Goal: Navigation & Orientation: Find specific page/section

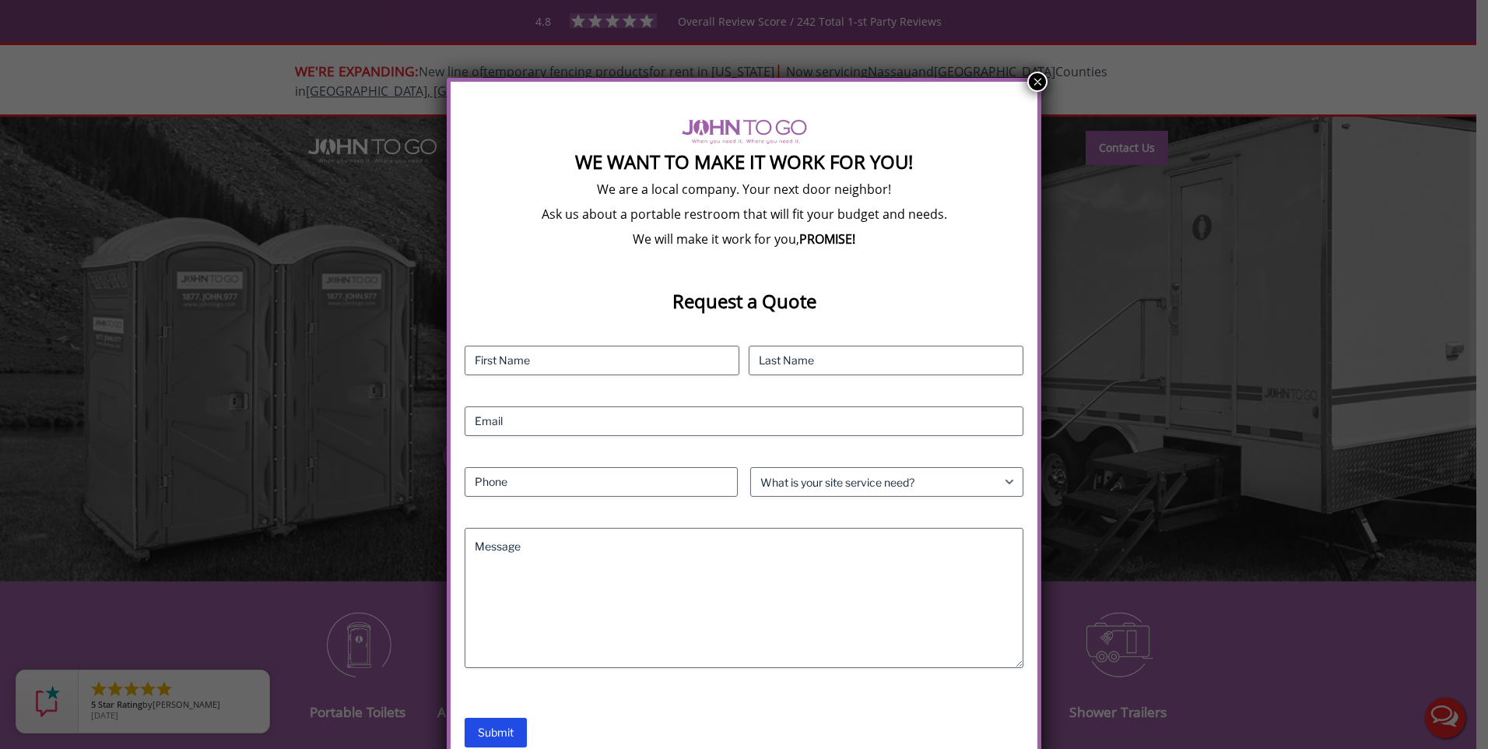
click at [1037, 73] on button "×" at bounding box center [1037, 82] width 20 height 20
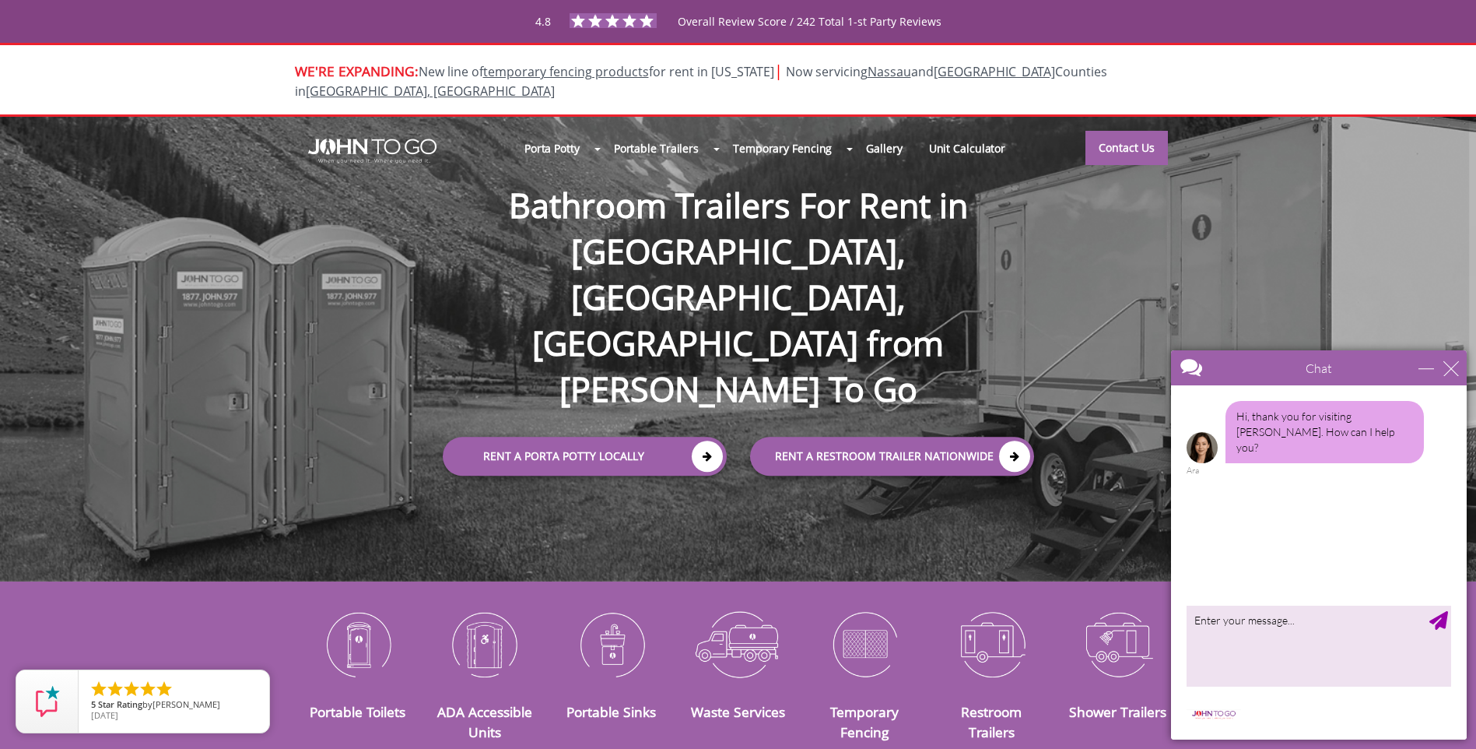
click at [1455, 376] on div "Chat" at bounding box center [1319, 367] width 296 height 35
click at [1458, 355] on div "Chat" at bounding box center [1319, 367] width 296 height 35
click at [1451, 371] on div "close" at bounding box center [1452, 368] width 16 height 16
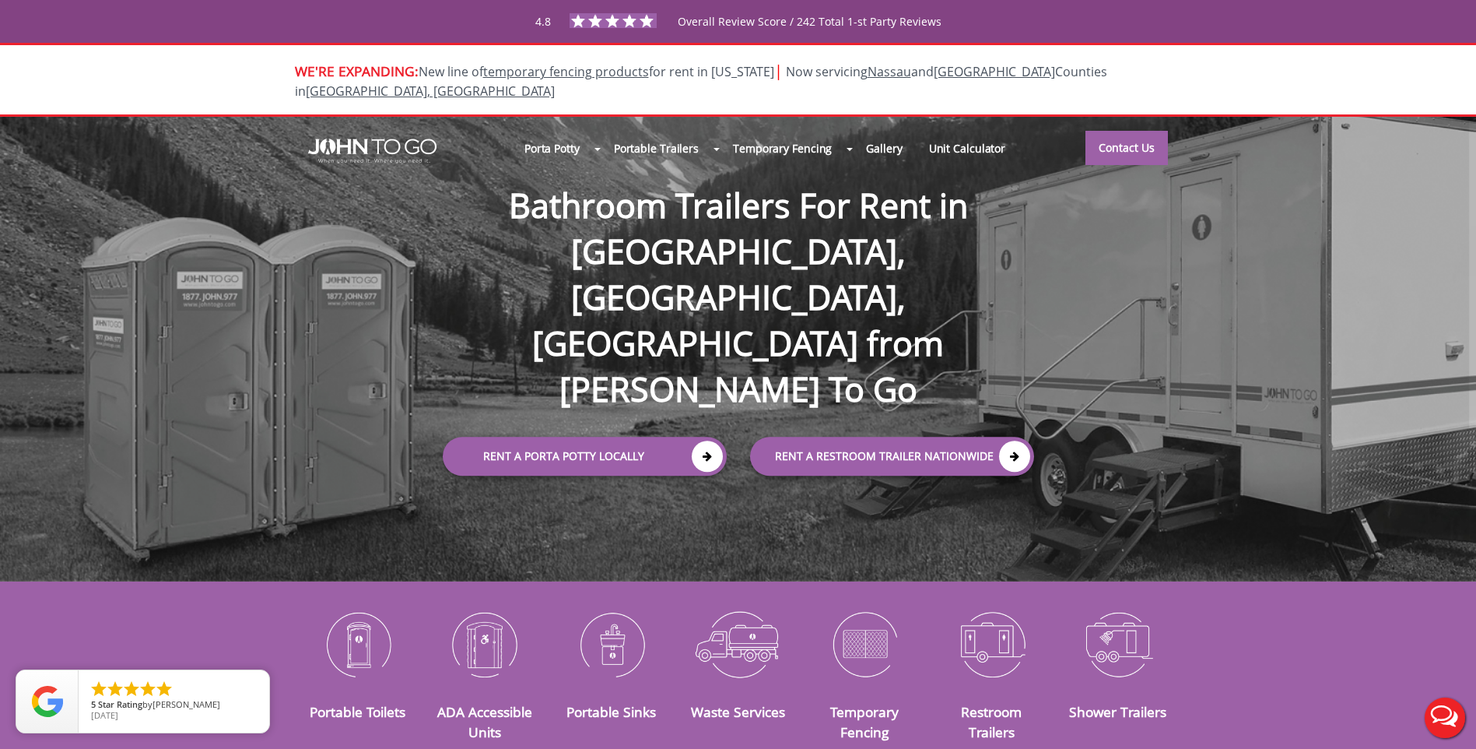
click at [871, 68] on div at bounding box center [738, 374] width 1476 height 749
click at [876, 72] on link "Nassau" at bounding box center [890, 71] width 44 height 17
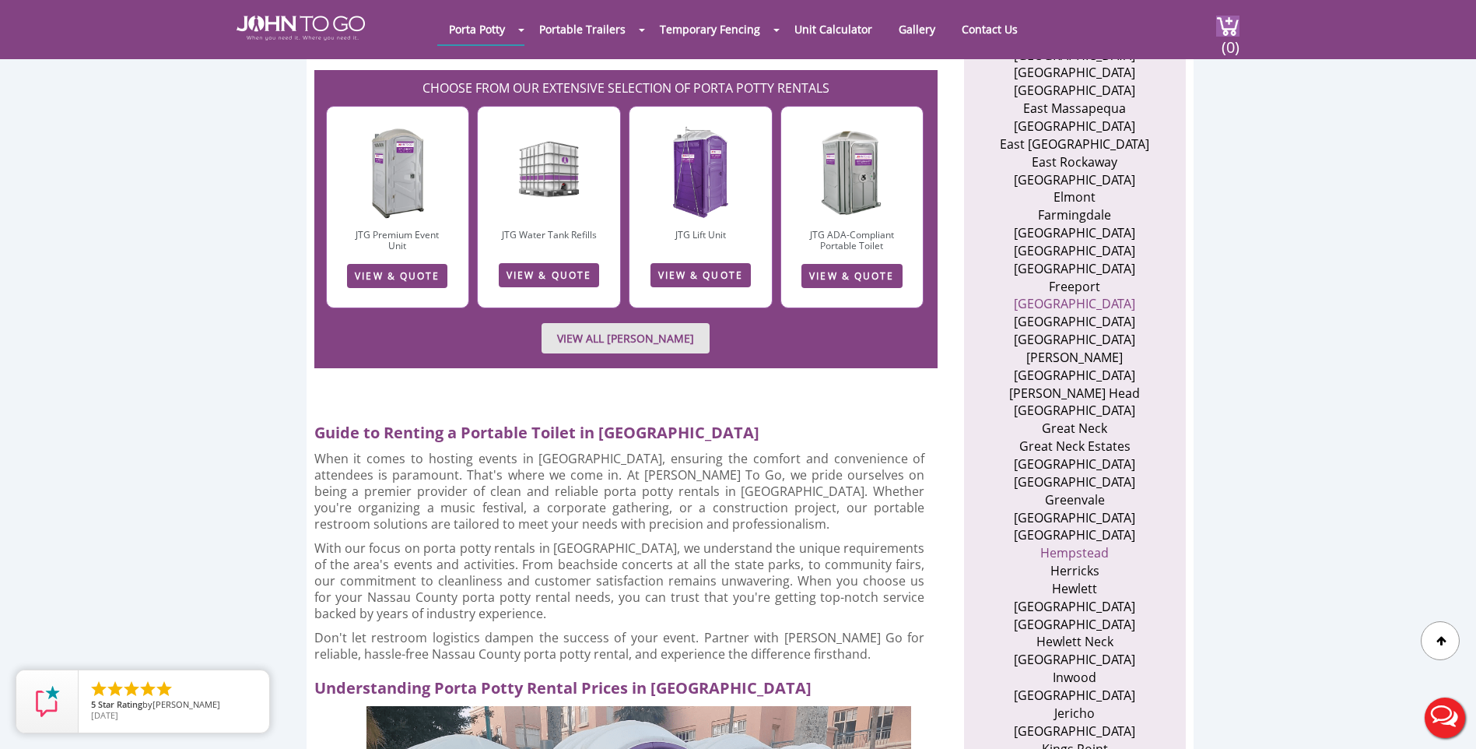
scroll to position [1167, 0]
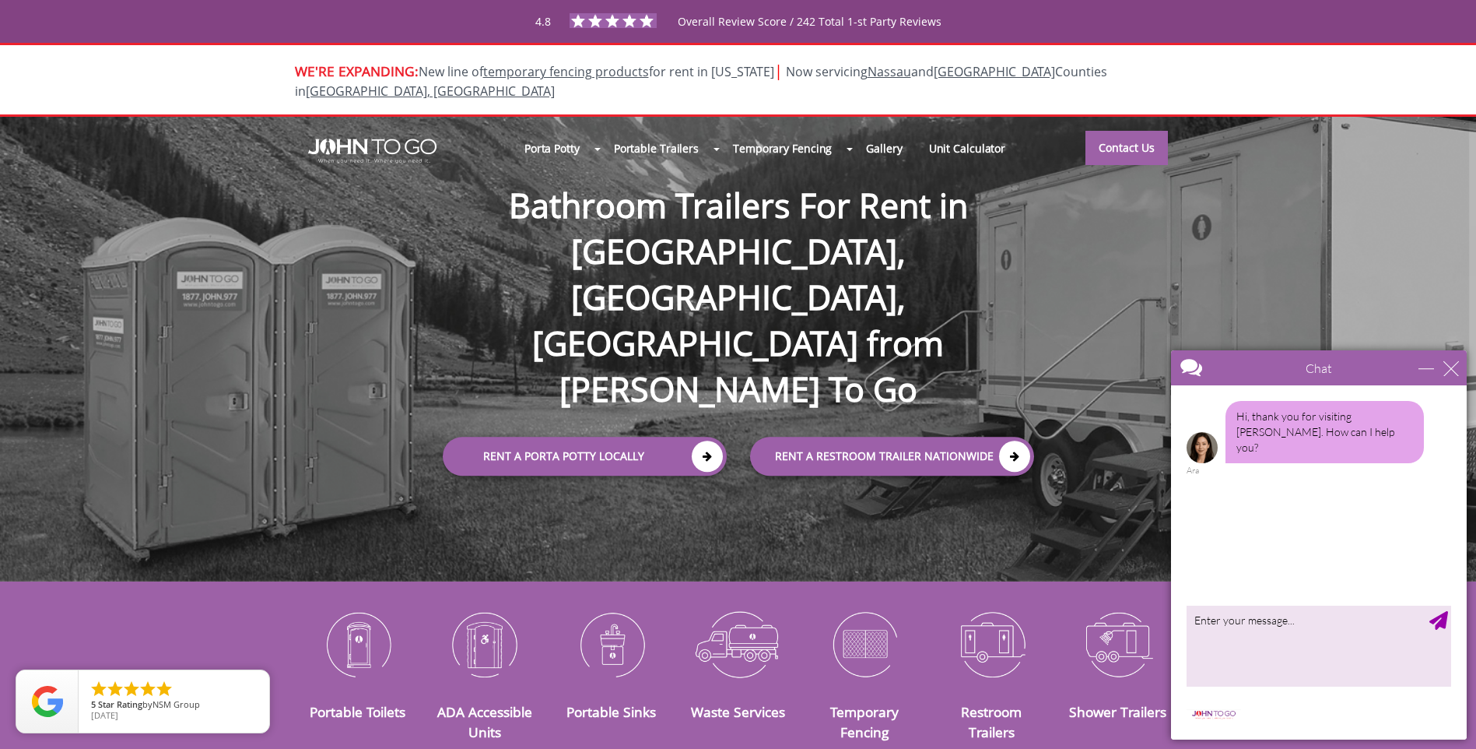
click at [1449, 363] on div "close" at bounding box center [1452, 368] width 16 height 16
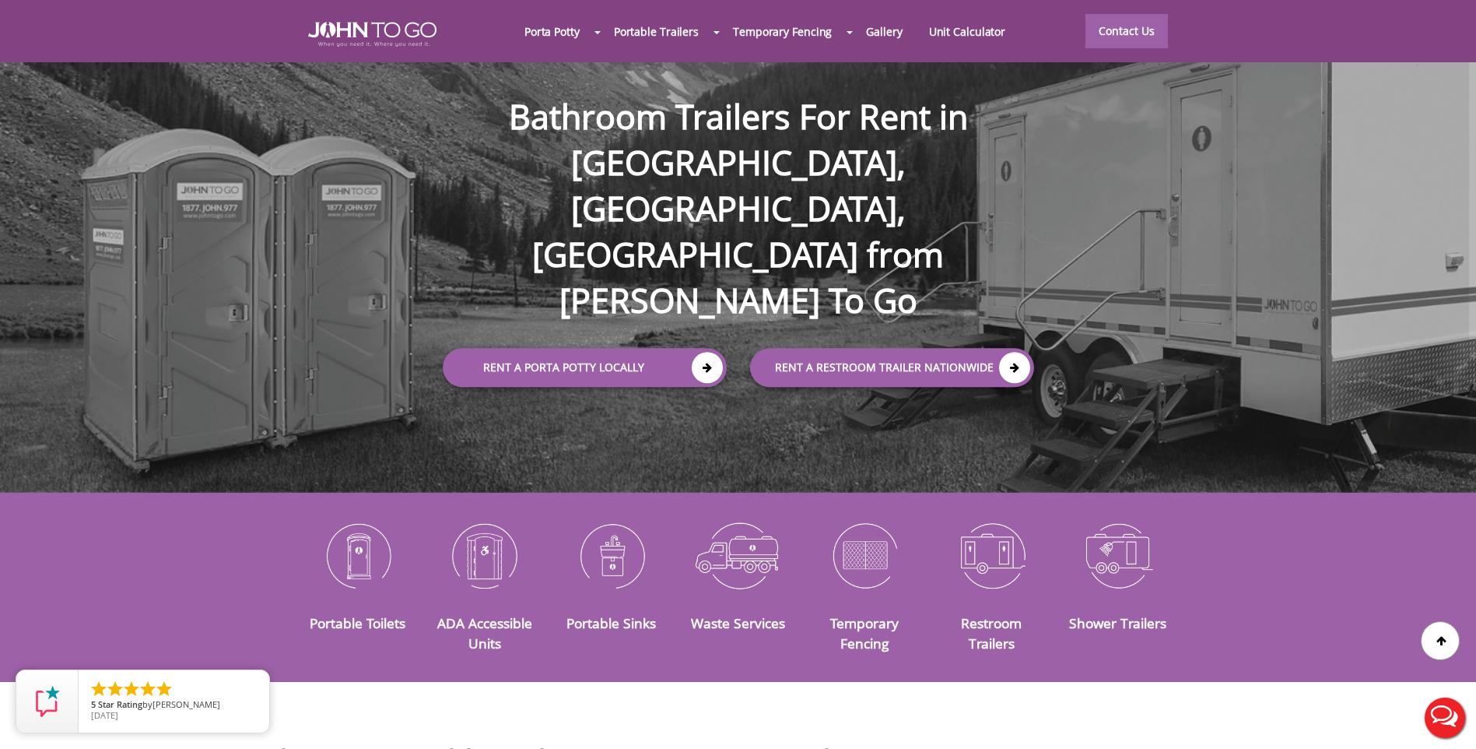
scroll to position [78, 0]
